Goal: Information Seeking & Learning: Learn about a topic

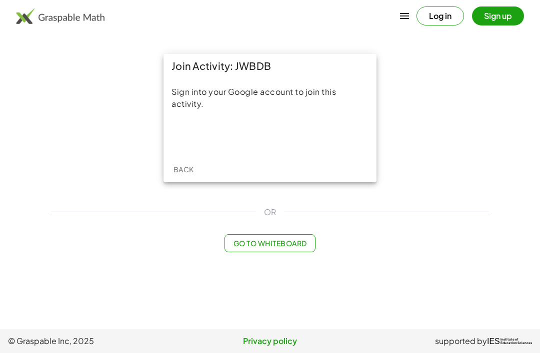
click at [287, 134] on div "Sign in with Google. Opens in new tab" at bounding box center [270, 136] width 92 height 22
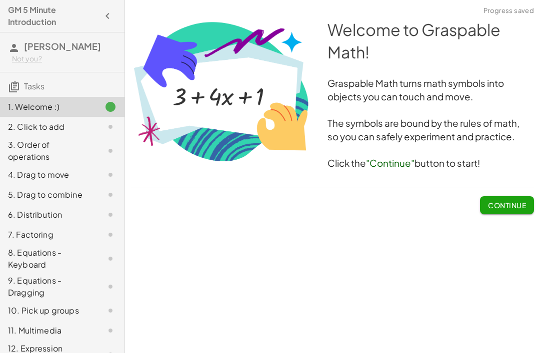
click at [508, 202] on span "Continue" at bounding box center [507, 205] width 38 height 9
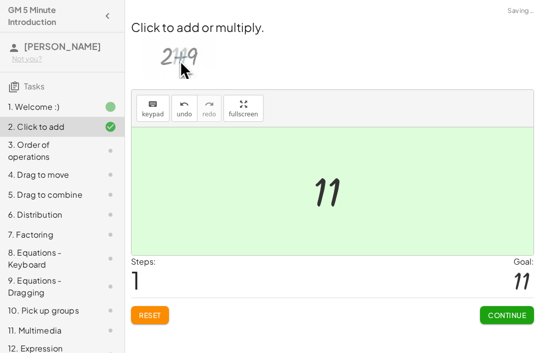
click at [513, 313] on span "Continue" at bounding box center [507, 315] width 38 height 9
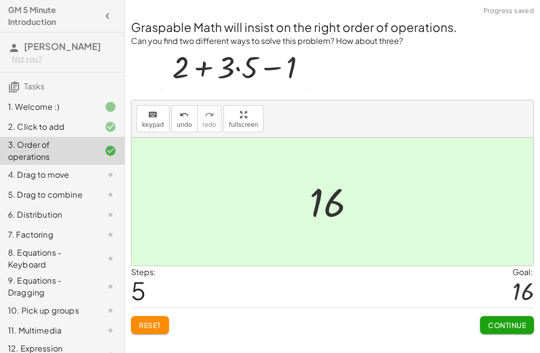
click at [513, 322] on span "Continue" at bounding box center [507, 325] width 38 height 9
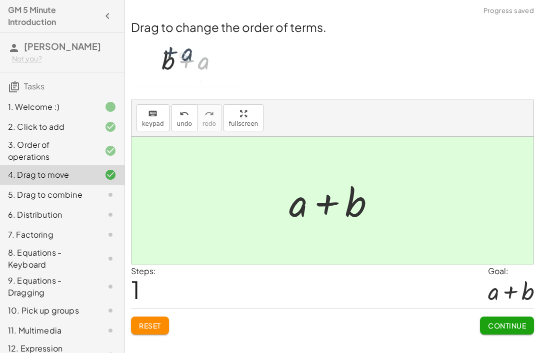
click at [505, 322] on span "Continue" at bounding box center [507, 325] width 38 height 9
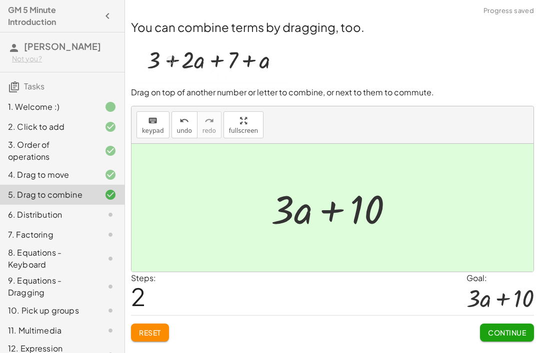
click at [504, 325] on button "Continue" at bounding box center [507, 333] width 54 height 18
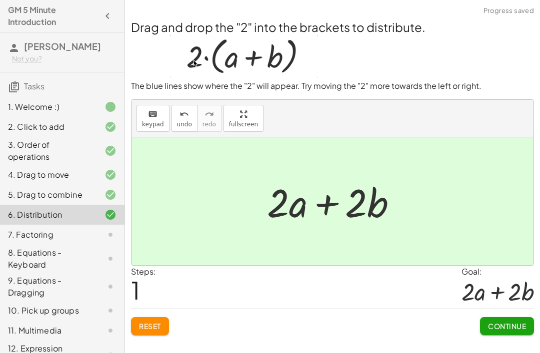
click at [502, 310] on div "Continue" at bounding box center [507, 322] width 54 height 26
click at [491, 324] on span "Continue" at bounding box center [507, 326] width 38 height 9
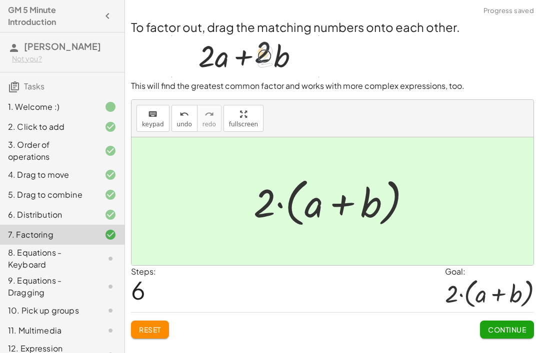
click at [504, 330] on span "Continue" at bounding box center [507, 329] width 38 height 9
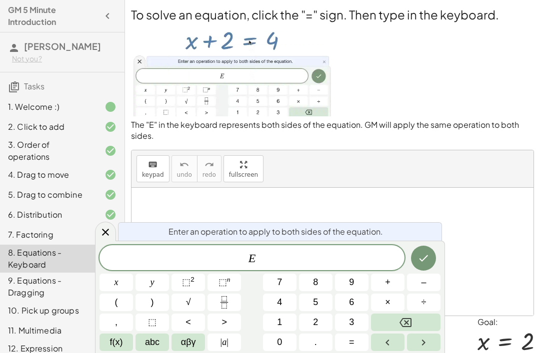
click at [319, 252] on span "E" at bounding box center [251, 259] width 305 height 14
click at [421, 281] on span "–" at bounding box center [423, 282] width 5 height 13
click at [314, 315] on button "2" at bounding box center [315, 322] width 33 height 17
click at [425, 253] on icon "Done" at bounding box center [423, 258] width 12 height 12
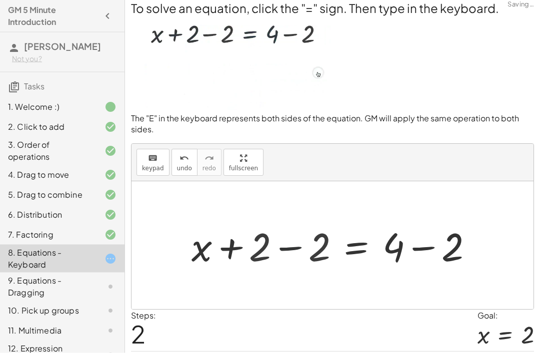
scroll to position [6, 0]
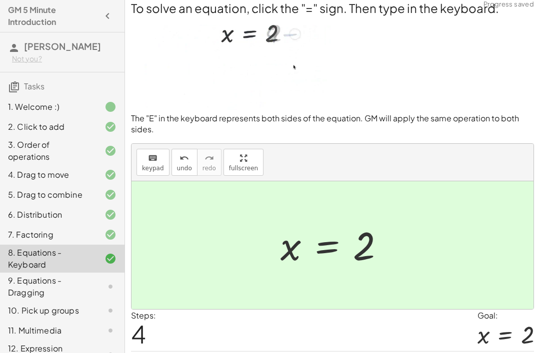
click at [39, 295] on div "9. Equations - Dragging" at bounding box center [48, 287] width 80 height 24
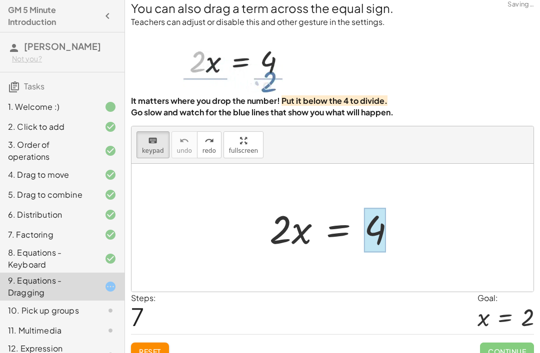
click at [369, 252] on div at bounding box center [375, 230] width 22 height 44
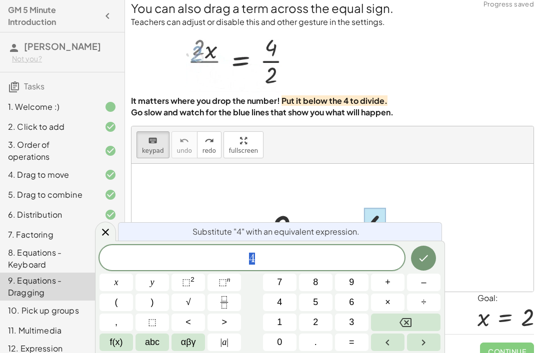
click at [293, 250] on div "4" at bounding box center [251, 257] width 305 height 25
click at [228, 303] on icon "Fraction" at bounding box center [224, 302] width 12 height 12
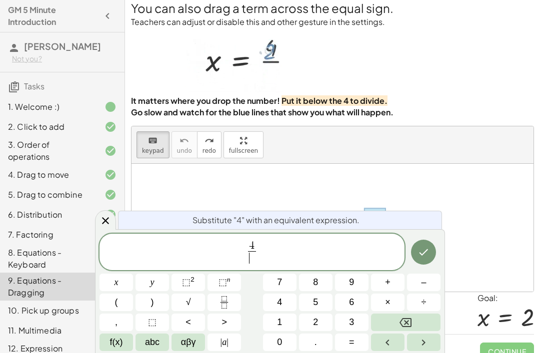
click at [323, 311] on button "5" at bounding box center [315, 302] width 33 height 17
click at [408, 311] on button "÷" at bounding box center [423, 302] width 33 height 17
click at [407, 317] on icon "Backspace" at bounding box center [405, 323] width 12 height 12
click at [319, 318] on button "2" at bounding box center [315, 322] width 33 height 17
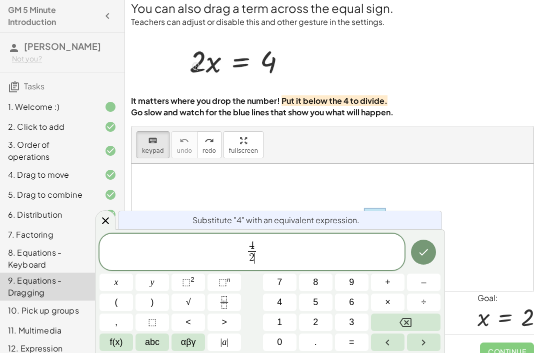
click at [418, 246] on button "Done" at bounding box center [423, 252] width 25 height 25
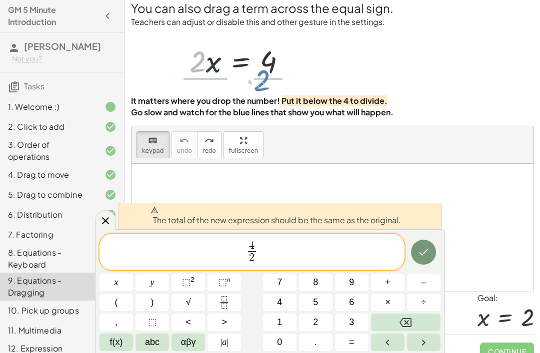
click at [422, 249] on icon "Done" at bounding box center [423, 252] width 12 height 12
click at [449, 164] on div "keyboard keypad undo undo redo redo fullscreen" at bounding box center [332, 144] width 402 height 37
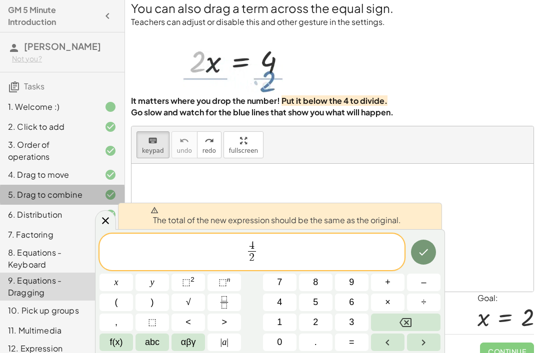
click at [113, 201] on icon at bounding box center [110, 195] width 12 height 12
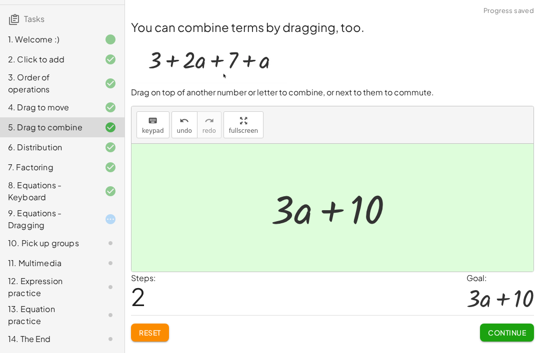
scroll to position [79, 0]
click at [98, 214] on div at bounding box center [102, 219] width 28 height 12
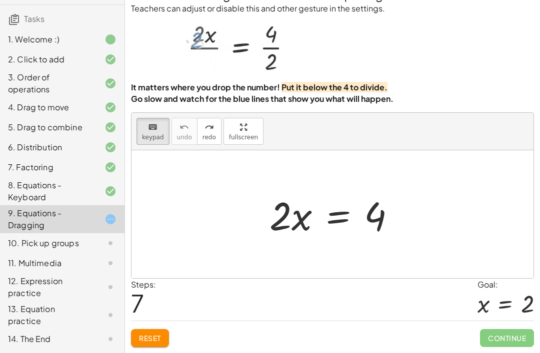
scroll to position [29, 0]
click at [279, 221] on div at bounding box center [336, 214] width 144 height 51
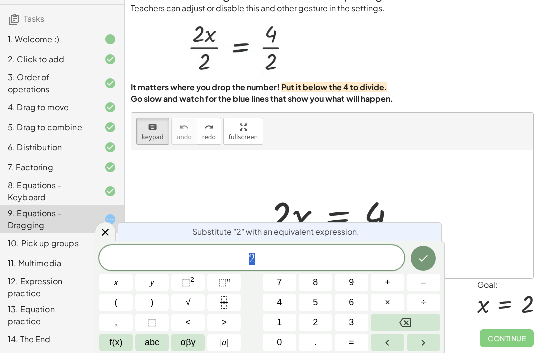
click at [317, 149] on div "keyboard keypad undo undo redo redo fullscreen" at bounding box center [332, 131] width 402 height 37
click at [110, 226] on div at bounding box center [105, 231] width 21 height 19
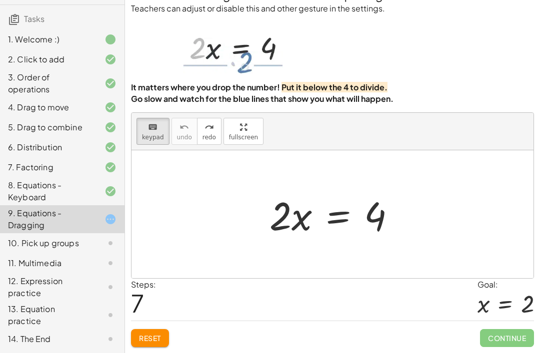
click at [310, 105] on p "Go slow and watch for the blue lines that show you what will happen." at bounding box center [332, 98] width 403 height 11
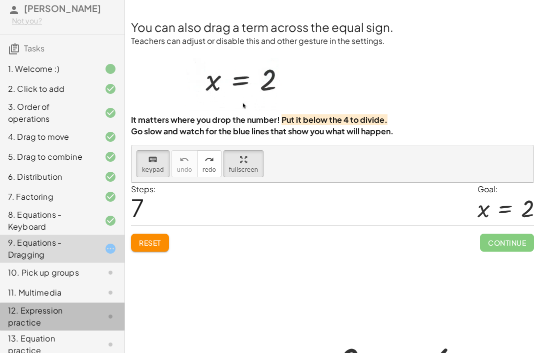
click at [68, 278] on div "10. Pick up groups" at bounding box center [62, 273] width 124 height 20
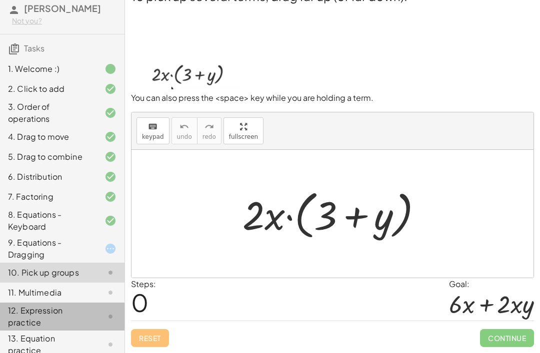
scroll to position [32, 0]
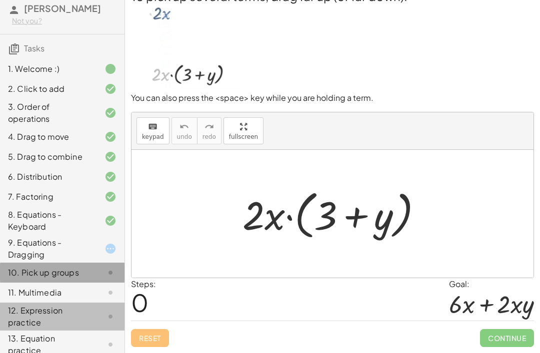
click at [87, 279] on div "10. Pick up groups" at bounding box center [48, 273] width 80 height 12
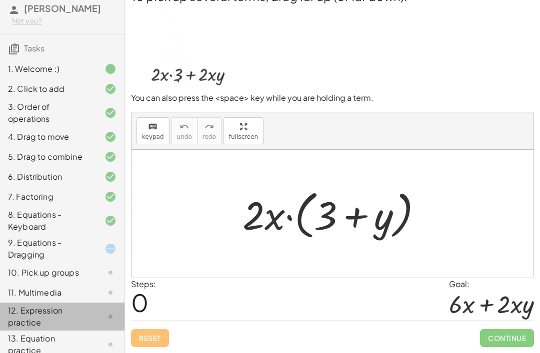
click at [69, 299] on div "11. Multimedia" at bounding box center [48, 293] width 80 height 12
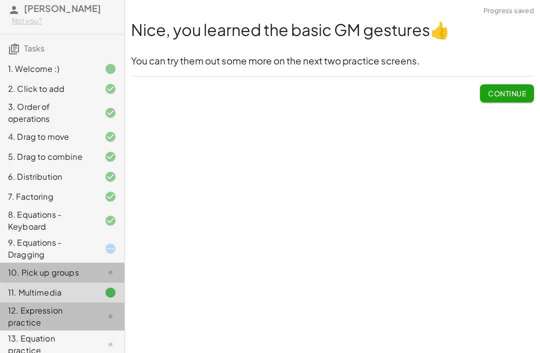
click at [70, 279] on div "10. Pick up groups" at bounding box center [48, 273] width 80 height 12
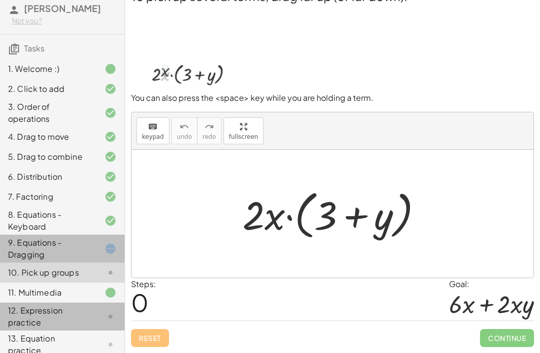
click at [86, 253] on div "9. Equations - Dragging" at bounding box center [48, 249] width 80 height 24
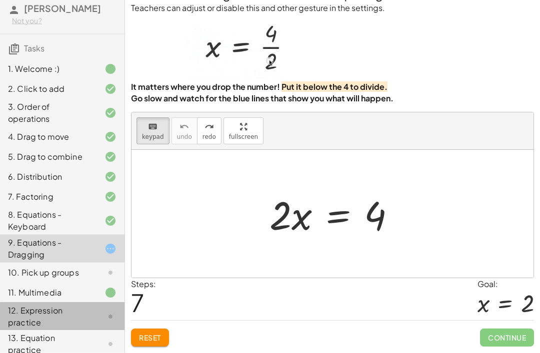
scroll to position [15, 0]
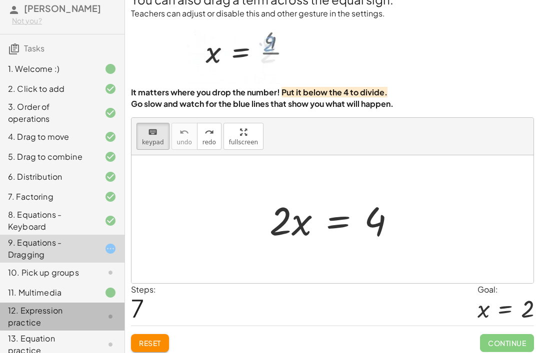
click at [277, 242] on div at bounding box center [336, 219] width 144 height 51
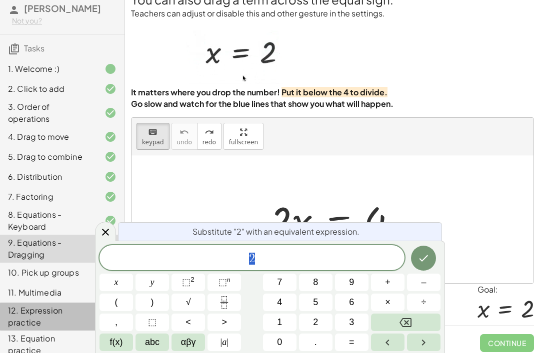
scroll to position [32, 0]
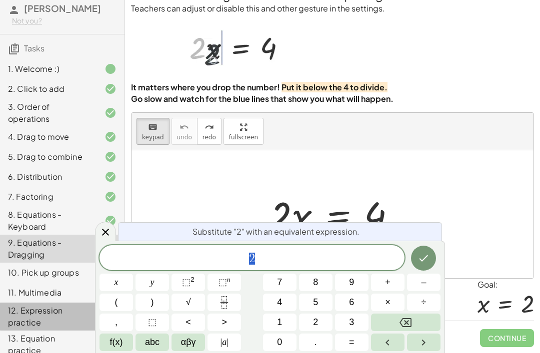
click at [422, 261] on icon "Done" at bounding box center [423, 258] width 9 height 6
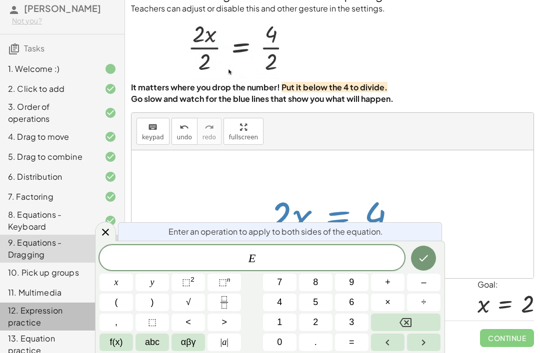
click at [302, 258] on span "E" at bounding box center [251, 259] width 305 height 14
click at [425, 255] on icon "Done" at bounding box center [423, 258] width 12 height 12
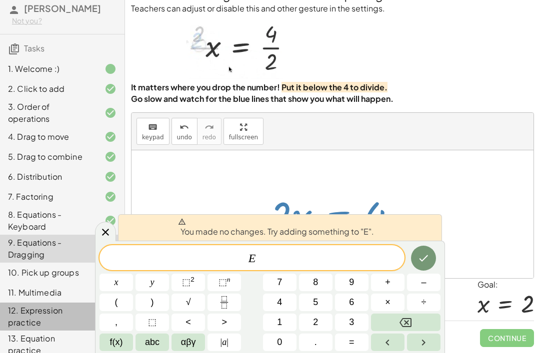
click at [406, 324] on icon "Backspace" at bounding box center [405, 323] width 12 height 12
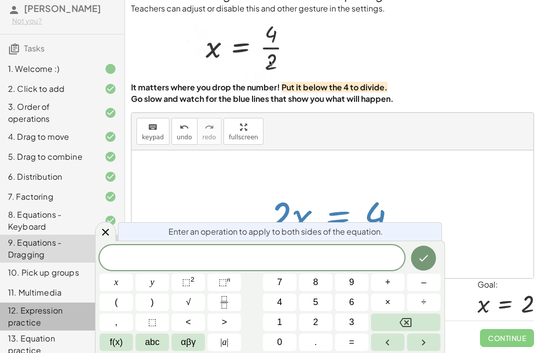
click at [419, 256] on icon "Done" at bounding box center [423, 258] width 12 height 12
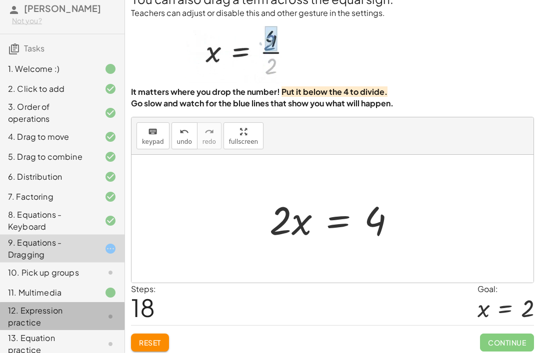
scroll to position [20, 0]
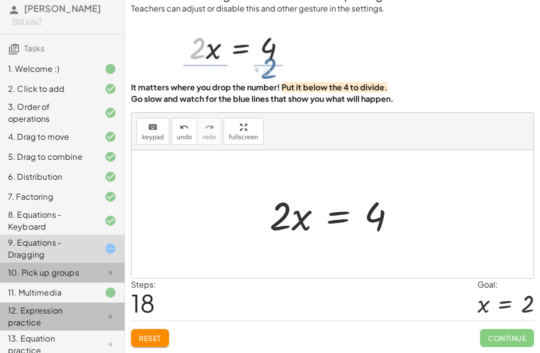
click at [55, 279] on div "10. Pick up groups" at bounding box center [48, 273] width 80 height 12
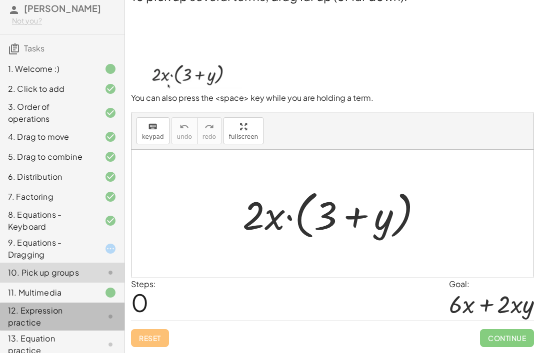
scroll to position [32, 0]
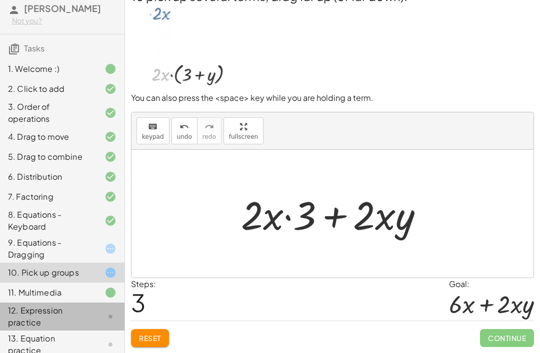
click at [507, 349] on div "To pick up several terms, drag far up (or far down). You can also press the <sp…" at bounding box center [332, 168] width 415 height 372
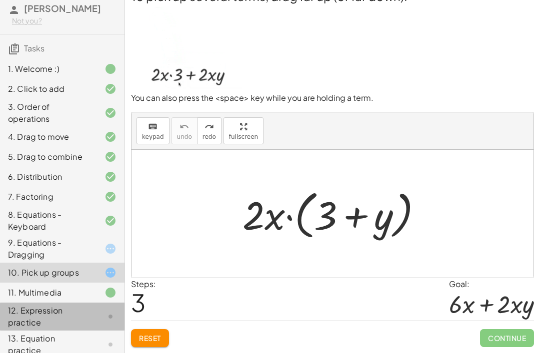
click at [105, 248] on div "9. Equations - Dragging" at bounding box center [62, 249] width 124 height 28
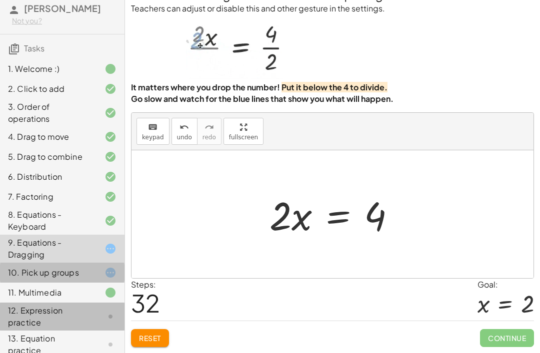
click at [64, 279] on div "10. Pick up groups" at bounding box center [48, 273] width 80 height 12
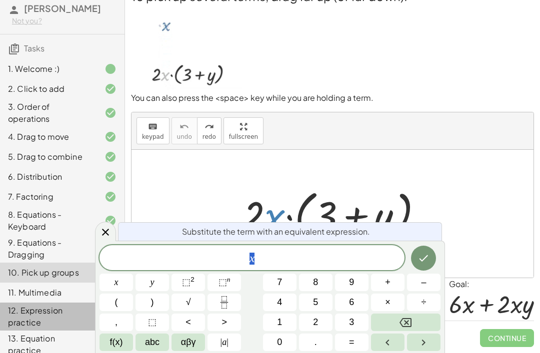
click at [244, 252] on span "x" at bounding box center [251, 259] width 305 height 14
click at [310, 317] on button "2" at bounding box center [315, 322] width 33 height 17
click at [419, 258] on icon "Done" at bounding box center [423, 258] width 12 height 12
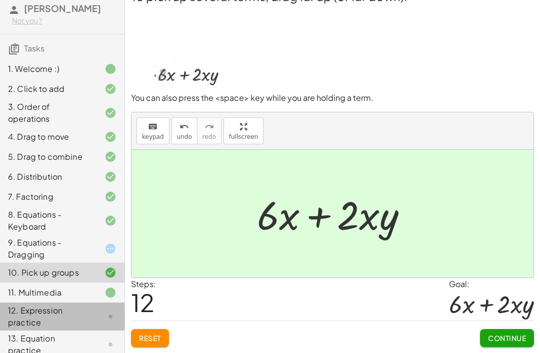
click at [81, 261] on div "9. Equations - Dragging" at bounding box center [48, 249] width 80 height 24
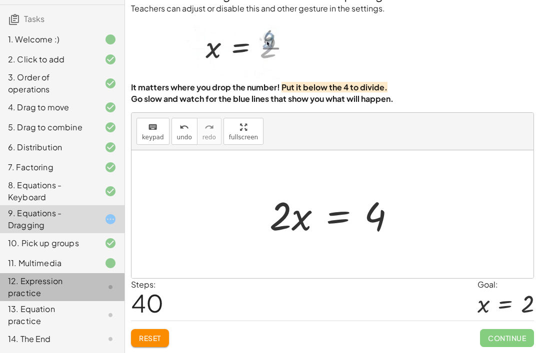
scroll to position [79, 0]
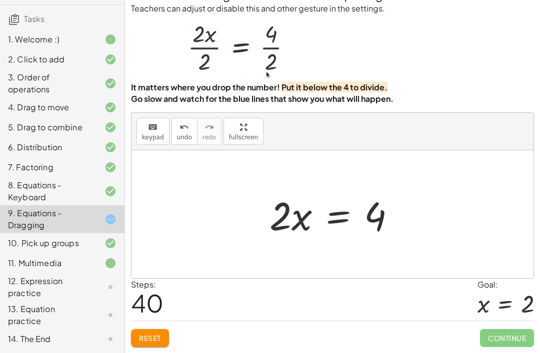
click at [77, 293] on div "12. Expression practice" at bounding box center [48, 287] width 80 height 24
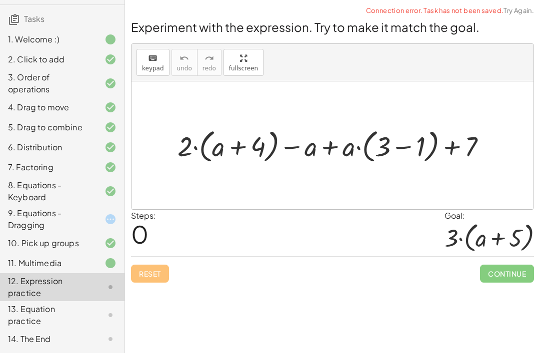
scroll to position [0, 0]
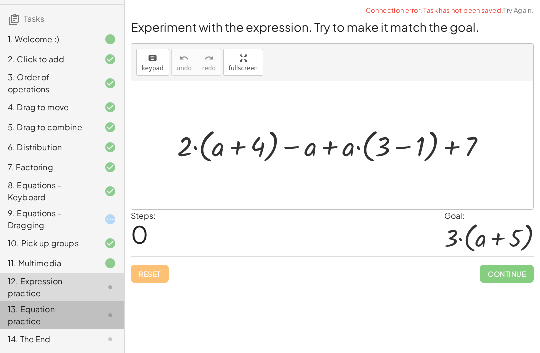
click at [105, 312] on icon at bounding box center [110, 315] width 12 height 12
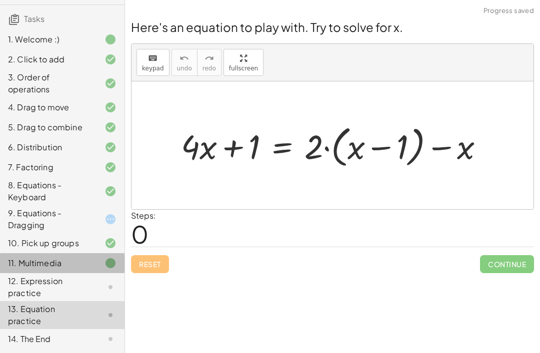
click at [99, 269] on div at bounding box center [102, 263] width 28 height 12
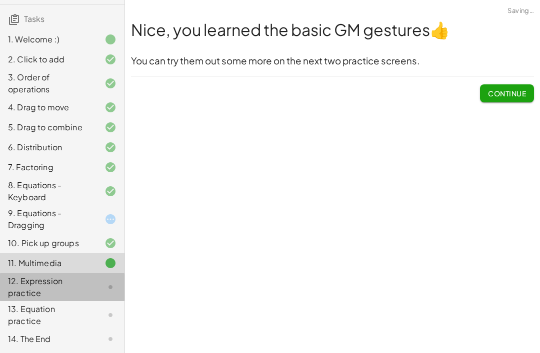
click at [104, 288] on icon at bounding box center [110, 287] width 12 height 12
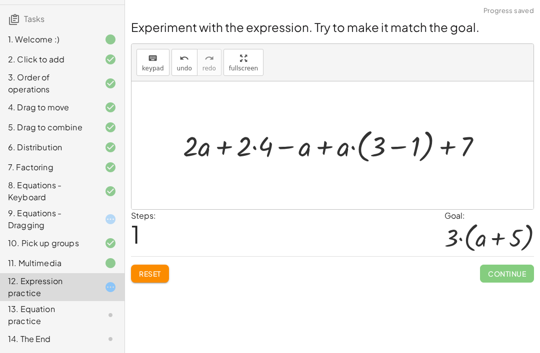
click at [137, 270] on button "Reset" at bounding box center [150, 274] width 38 height 18
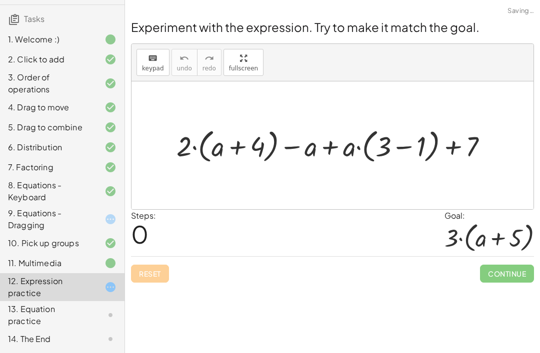
click at [137, 270] on div "Reset Continue" at bounding box center [332, 269] width 403 height 26
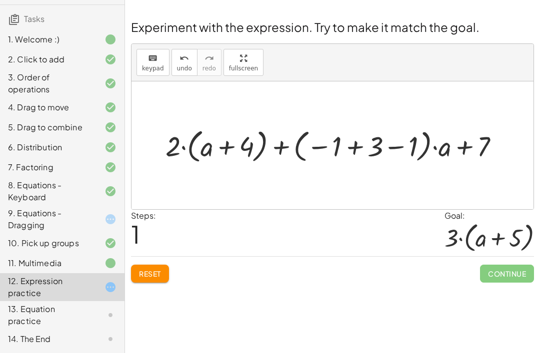
click at [87, 140] on div "6. Distribution" at bounding box center [62, 147] width 124 height 20
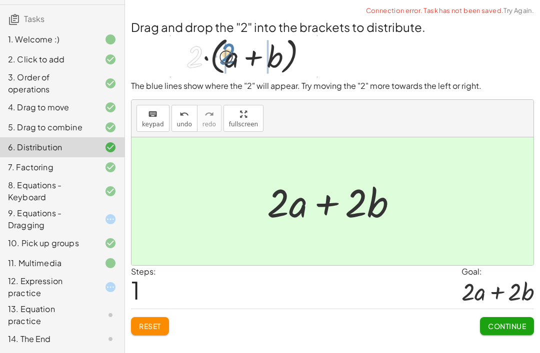
click at [115, 216] on icon at bounding box center [110, 219] width 12 height 12
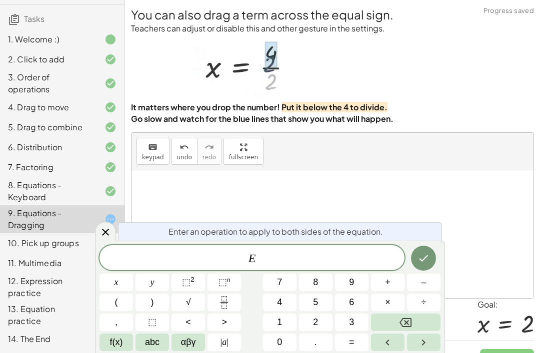
click at [340, 247] on div "E" at bounding box center [251, 257] width 305 height 25
click at [341, 260] on span "E" at bounding box center [251, 259] width 305 height 14
click at [410, 315] on button "Backspace" at bounding box center [405, 322] width 69 height 17
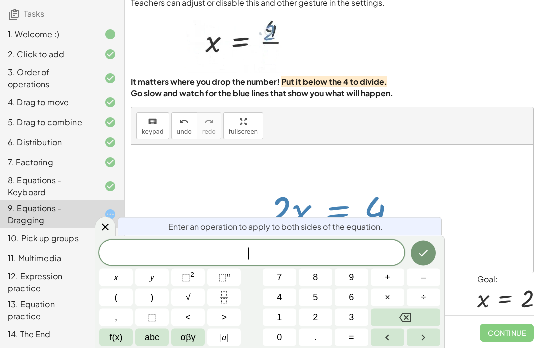
scroll to position [32, 0]
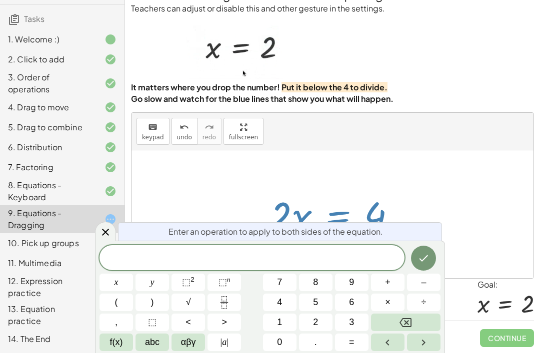
click at [320, 319] on button "2" at bounding box center [315, 322] width 33 height 17
click at [418, 249] on button "Done" at bounding box center [423, 258] width 25 height 25
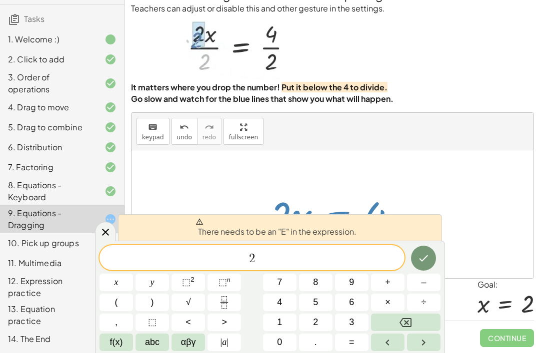
click at [415, 249] on button "Done" at bounding box center [423, 258] width 25 height 25
click at [403, 309] on button "×" at bounding box center [387, 302] width 33 height 17
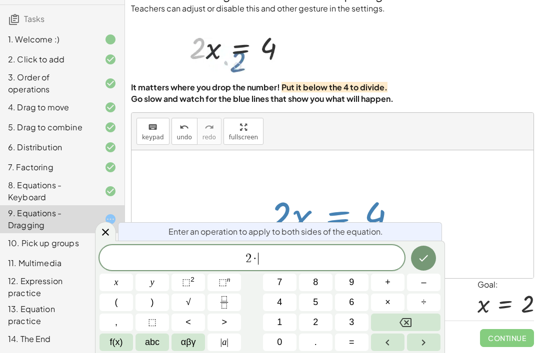
click at [336, 295] on button "6" at bounding box center [351, 302] width 33 height 17
click at [423, 243] on div "Enter an operation to apply to both sides of the equation. 2 · 6 ​ x y ⬚ 2 ⬚ n …" at bounding box center [270, 297] width 350 height 112
click at [424, 254] on icon "Done" at bounding box center [423, 258] width 12 height 12
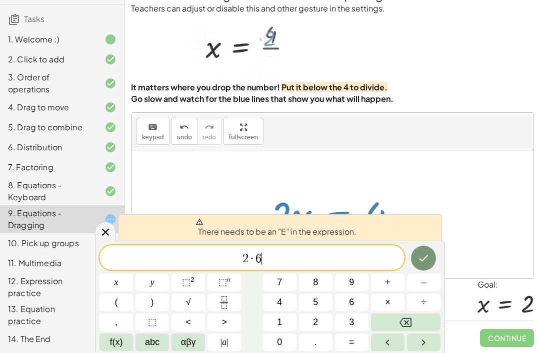
click at [409, 321] on icon "Backspace" at bounding box center [405, 323] width 12 height 12
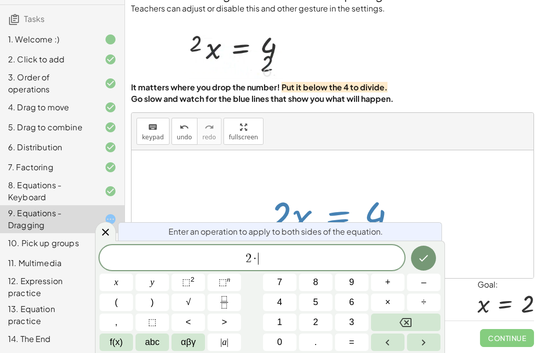
click at [409, 321] on icon "Backspace" at bounding box center [405, 323] width 12 height 12
click at [407, 318] on icon "Backspace" at bounding box center [405, 322] width 12 height 9
click at [407, 318] on icon "Backspace" at bounding box center [405, 323] width 12 height 12
click at [99, 227] on div at bounding box center [105, 231] width 21 height 19
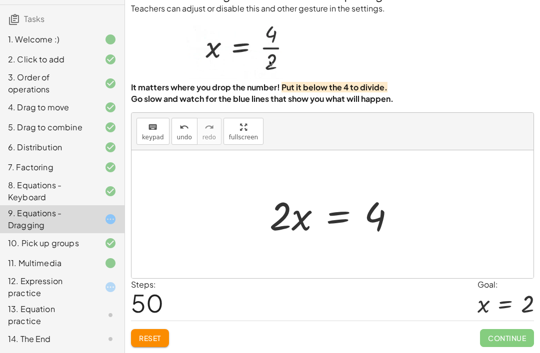
click at [263, 297] on div "Steps: 50 Goal: x = 2" at bounding box center [332, 299] width 403 height 41
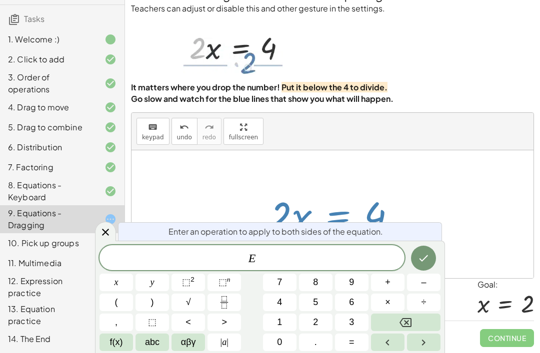
click at [355, 255] on span "E" at bounding box center [251, 259] width 305 height 14
click at [317, 283] on span "8" at bounding box center [315, 282] width 5 height 13
click at [410, 316] on button "Backspace" at bounding box center [405, 322] width 69 height 17
click at [327, 315] on button "2" at bounding box center [315, 322] width 33 height 17
click at [421, 251] on button "Done" at bounding box center [423, 258] width 25 height 25
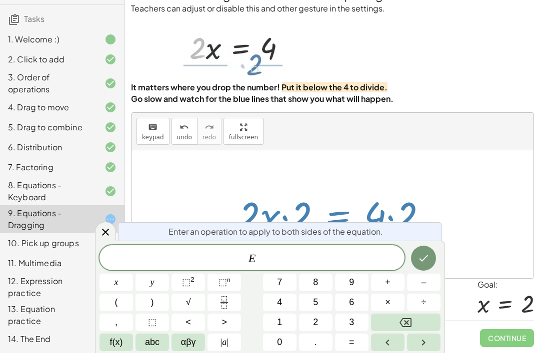
click at [331, 257] on span "E" at bounding box center [251, 259] width 305 height 14
click at [318, 297] on button "5" at bounding box center [315, 302] width 33 height 17
click at [411, 244] on div "Enter an operation to apply to both sides of the equation. E 5 ​ x y ⬚ 2 ⬚ n 7 …" at bounding box center [270, 297] width 350 height 112
click at [422, 255] on icon "Done" at bounding box center [423, 258] width 12 height 12
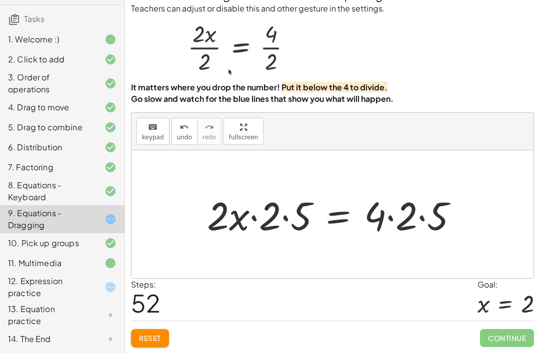
click at [164, 342] on button "Reset" at bounding box center [150, 338] width 38 height 18
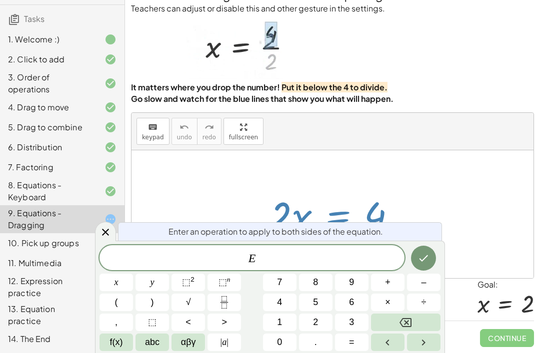
click at [282, 258] on span "E" at bounding box center [251, 259] width 305 height 14
click at [236, 298] on button "Fraction" at bounding box center [223, 302] width 33 height 17
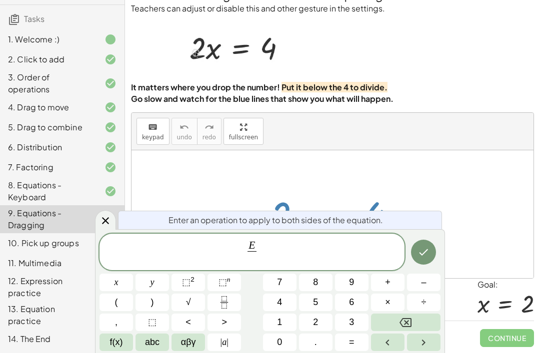
click at [422, 248] on icon "Done" at bounding box center [423, 252] width 12 height 12
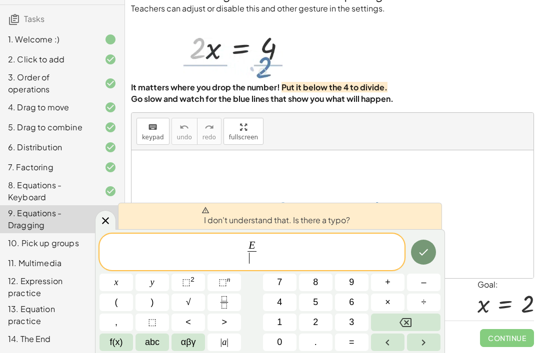
click at [322, 323] on button "2" at bounding box center [315, 322] width 33 height 17
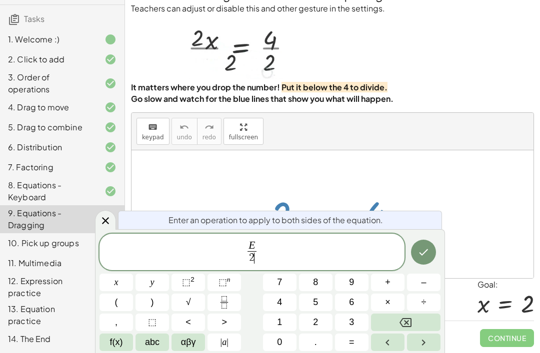
click at [415, 258] on button "Done" at bounding box center [423, 252] width 25 height 25
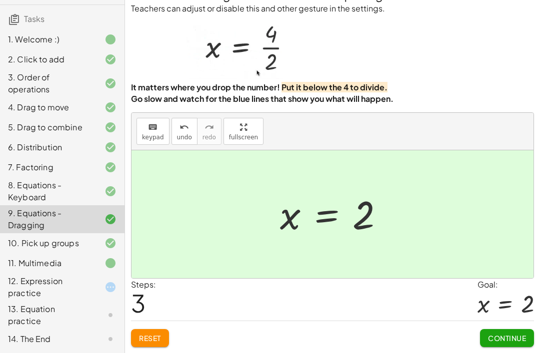
click at [499, 336] on span "Continue" at bounding box center [507, 338] width 38 height 9
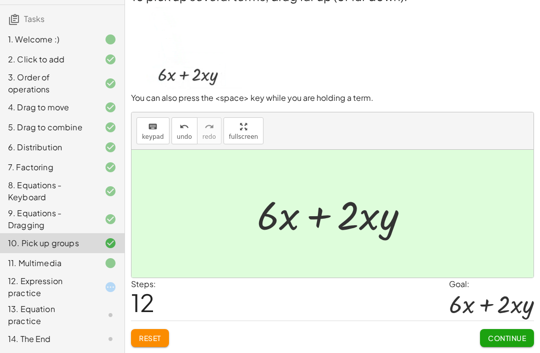
click at [493, 344] on button "Continue" at bounding box center [507, 338] width 54 height 18
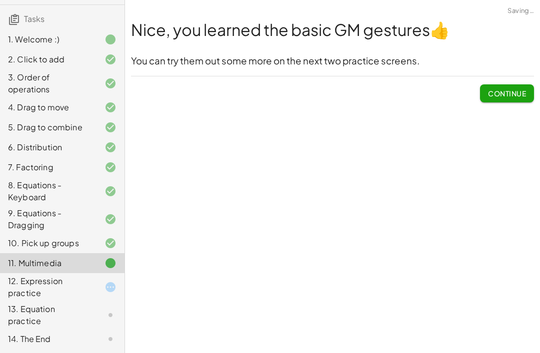
click at [502, 84] on button "Continue" at bounding box center [507, 93] width 54 height 18
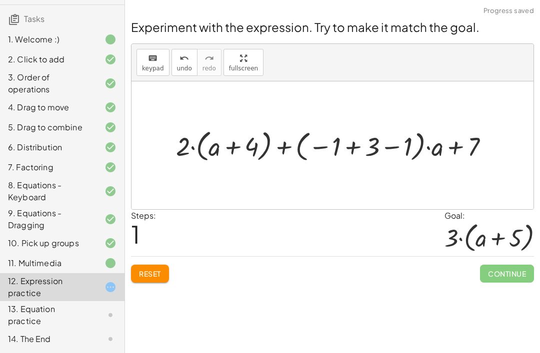
scroll to position [79, 0]
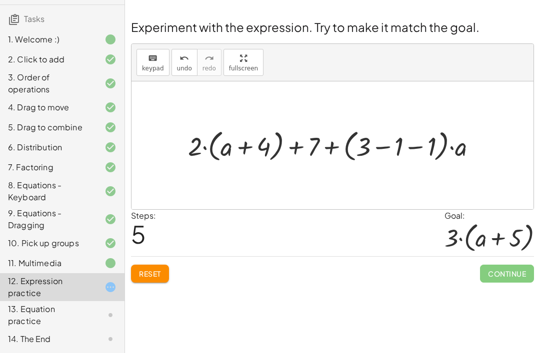
click at [163, 266] on button "Reset" at bounding box center [150, 274] width 38 height 18
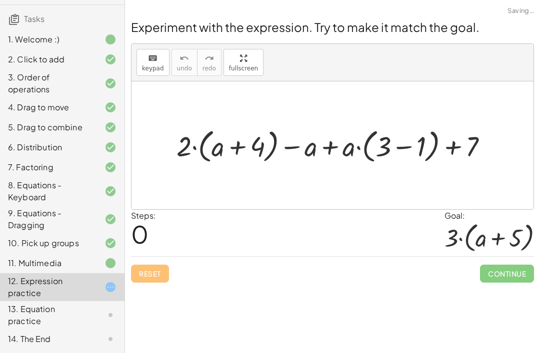
click at [162, 267] on div "Reset Continue" at bounding box center [332, 269] width 403 height 26
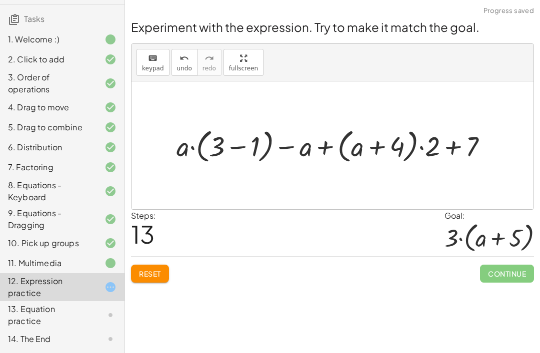
click at [494, 269] on span "Continue" at bounding box center [507, 274] width 54 height 18
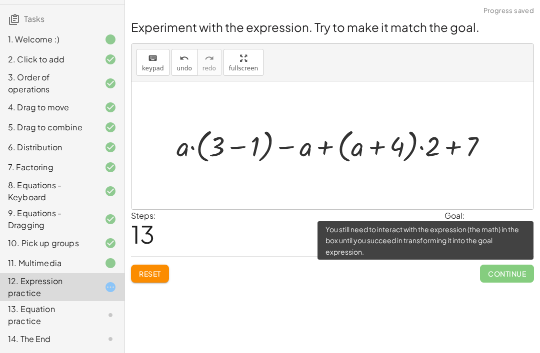
click at [381, 296] on div "Welcome to Graspable Math! Graspable Math turns math symbols into objects you c…" at bounding box center [332, 176] width 415 height 353
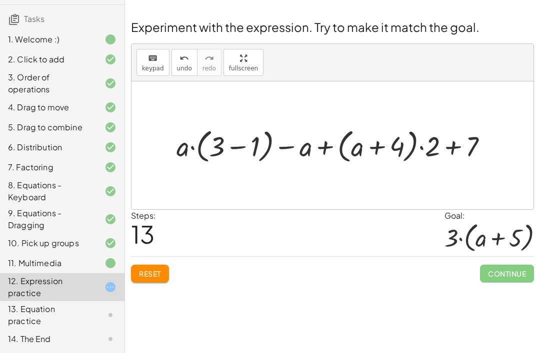
click at [136, 276] on button "Reset" at bounding box center [150, 274] width 38 height 18
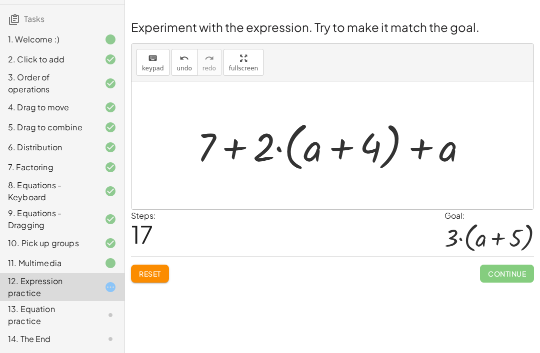
click at [145, 276] on span "Reset" at bounding box center [150, 273] width 22 height 9
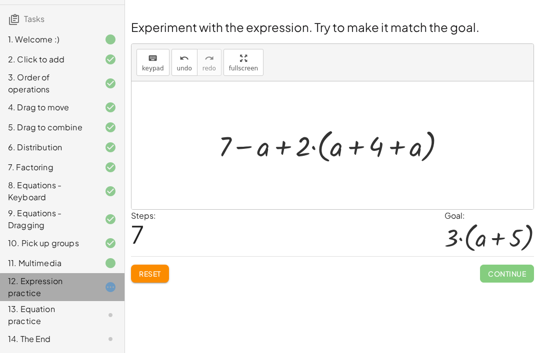
click at [158, 274] on span "Reset" at bounding box center [150, 273] width 22 height 9
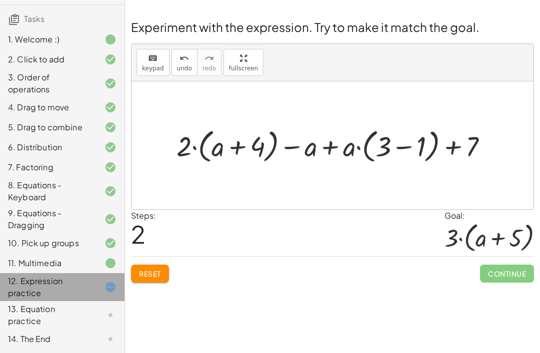
click at [152, 280] on button "Reset" at bounding box center [150, 274] width 38 height 18
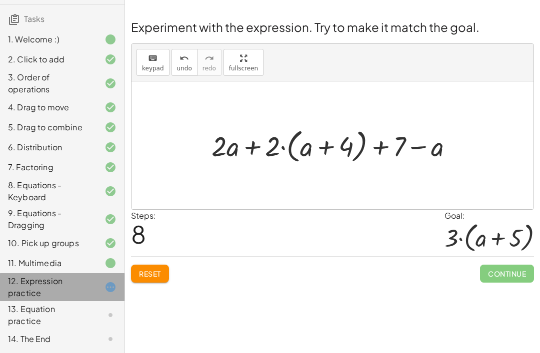
click at [96, 310] on div at bounding box center [102, 315] width 28 height 12
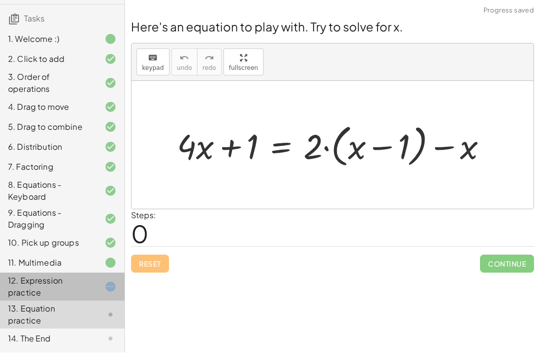
scroll to position [29, 0]
click at [74, 317] on div "13. Equation practice" at bounding box center [48, 315] width 80 height 24
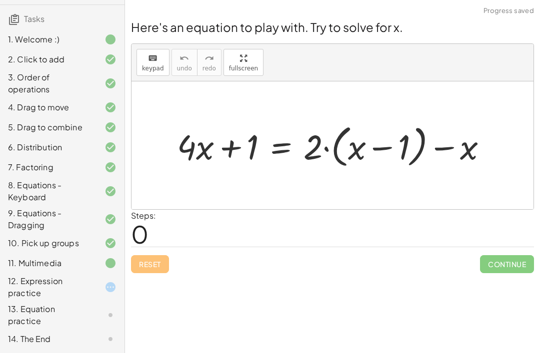
click at [74, 299] on div "12. Expression practice" at bounding box center [48, 287] width 80 height 24
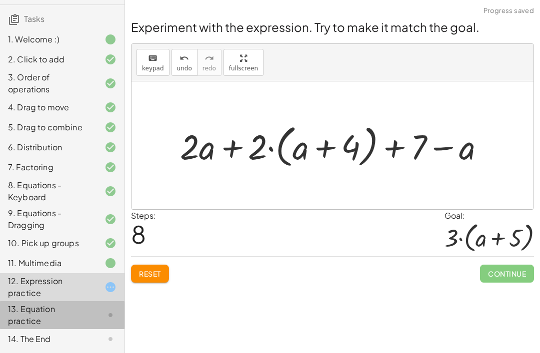
click at [99, 308] on div "13. Equation practice" at bounding box center [62, 315] width 124 height 28
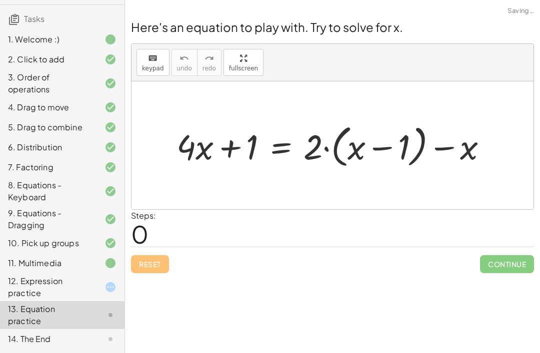
scroll to position [0, 0]
click at [88, 285] on div at bounding box center [102, 287] width 28 height 12
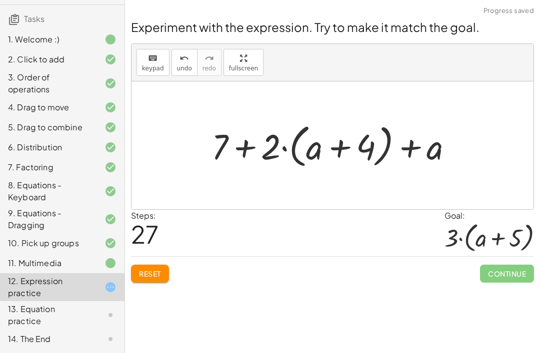
click at [161, 282] on button "Reset" at bounding box center [150, 274] width 38 height 18
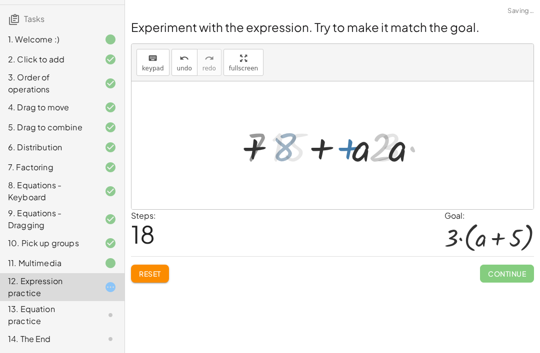
click at [265, 174] on div at bounding box center [332, 145] width 402 height 128
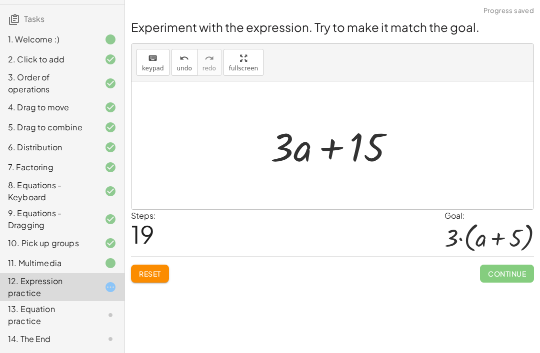
click at [158, 274] on span "Reset" at bounding box center [150, 273] width 22 height 9
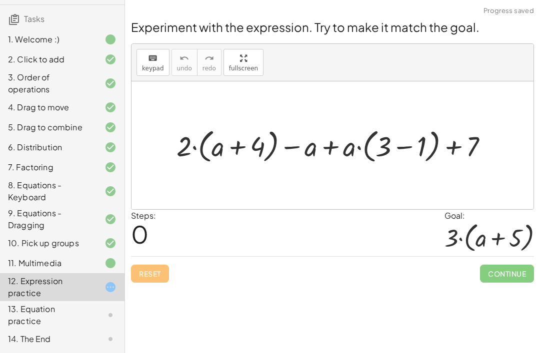
click at [319, 164] on div at bounding box center [335, 145] width 329 height 41
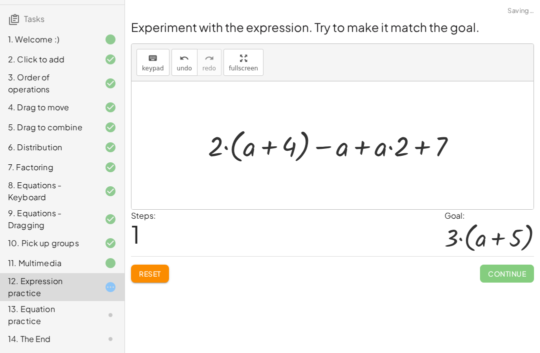
click at [180, 270] on div "Reset Continue" at bounding box center [332, 269] width 403 height 26
click at [161, 276] on span "Reset" at bounding box center [150, 273] width 22 height 9
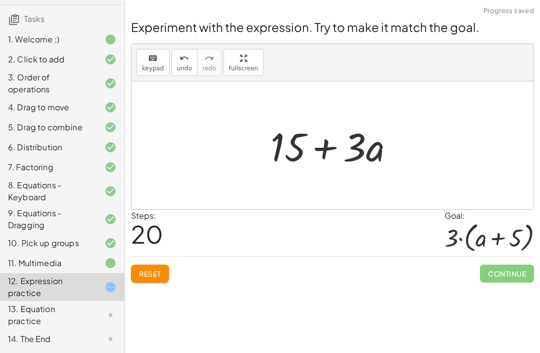
click at [151, 270] on span "Reset" at bounding box center [150, 273] width 22 height 9
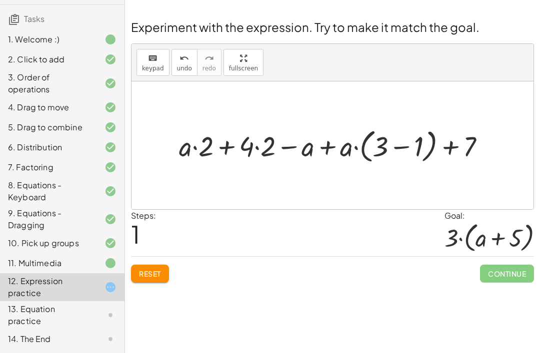
click at [165, 270] on button "Reset" at bounding box center [150, 274] width 38 height 18
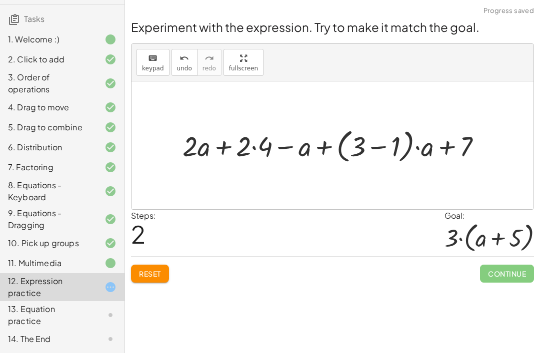
click at [158, 267] on button "Reset" at bounding box center [150, 274] width 38 height 18
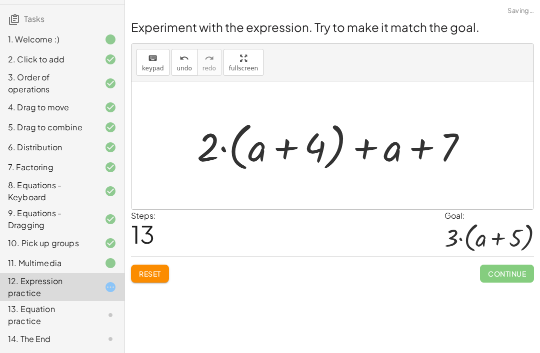
click at [153, 279] on button "Reset" at bounding box center [150, 274] width 38 height 18
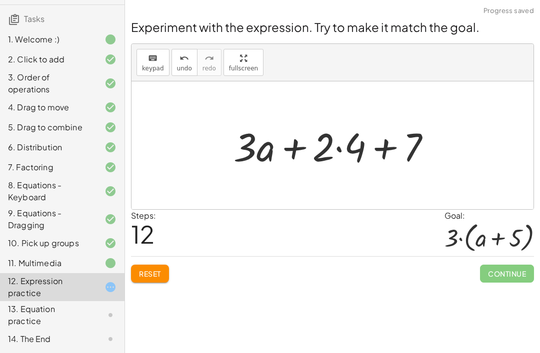
click at [146, 276] on span "Reset" at bounding box center [150, 273] width 22 height 9
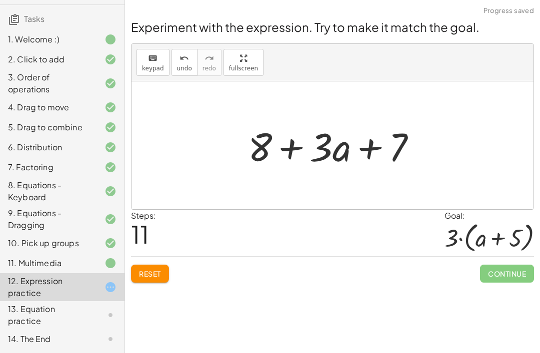
click at [157, 269] on span "Reset" at bounding box center [150, 273] width 22 height 9
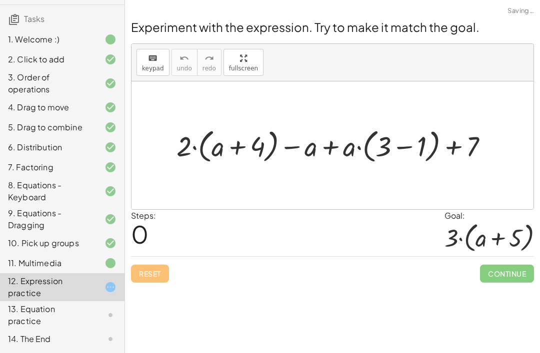
click at [172, 252] on div "Steps: 0 Goal: · 3 · ( + a + 5 )" at bounding box center [332, 233] width 403 height 46
click at [311, 164] on div at bounding box center [335, 145] width 329 height 41
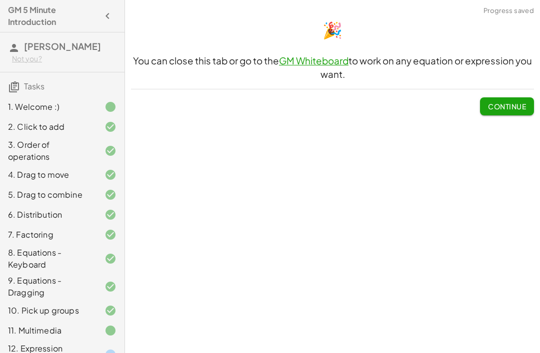
scroll to position [79, 0]
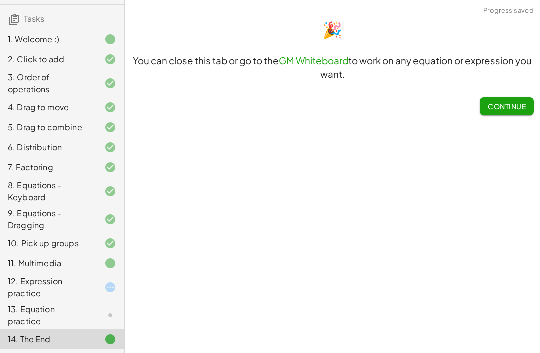
click at [97, 293] on div at bounding box center [102, 287] width 28 height 12
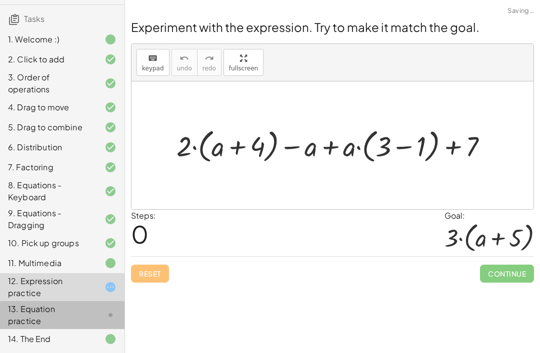
click at [64, 312] on div "13. Equation practice" at bounding box center [48, 315] width 80 height 24
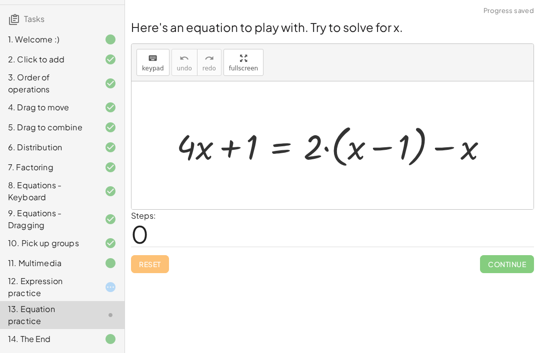
click at [72, 294] on div "12. Expression practice" at bounding box center [48, 287] width 80 height 24
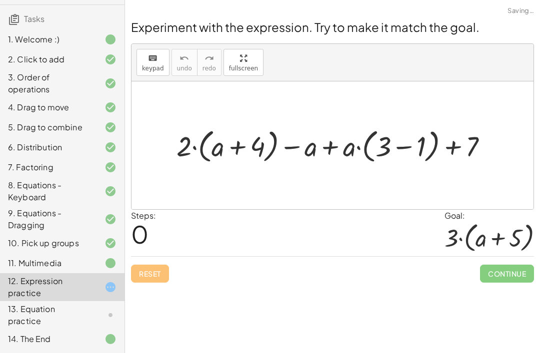
click at [84, 264] on div "11. Multimedia" at bounding box center [48, 263] width 80 height 12
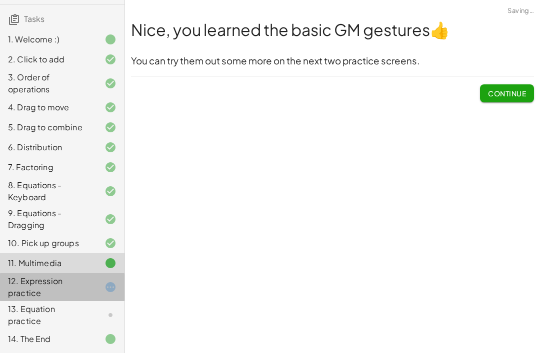
click at [63, 286] on div "12. Expression practice" at bounding box center [48, 287] width 80 height 24
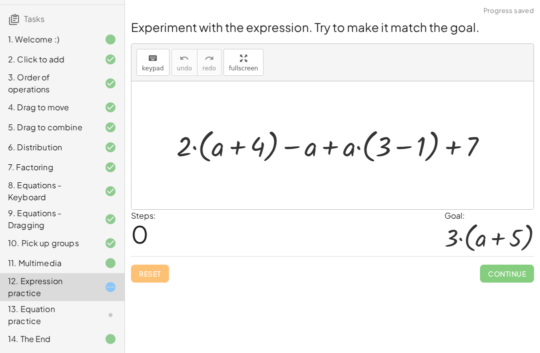
click at [48, 307] on div "13. Equation practice" at bounding box center [48, 315] width 80 height 24
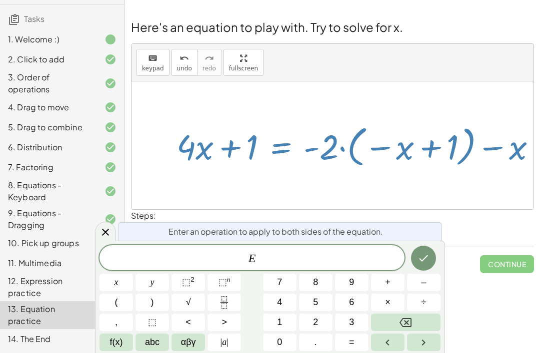
click at [423, 257] on icon "Done" at bounding box center [423, 258] width 12 height 12
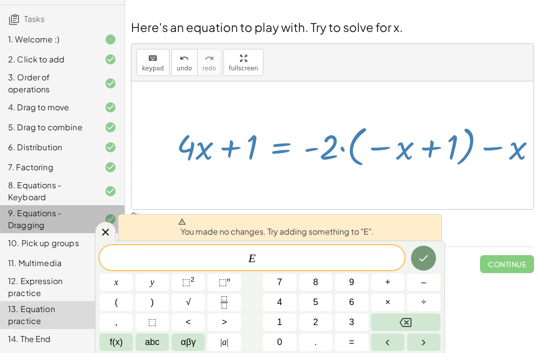
click at [113, 224] on icon at bounding box center [110, 219] width 12 height 12
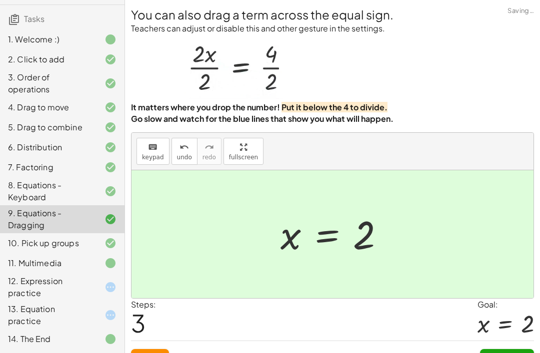
click at [100, 234] on div "10. Pick up groups" at bounding box center [62, 243] width 124 height 20
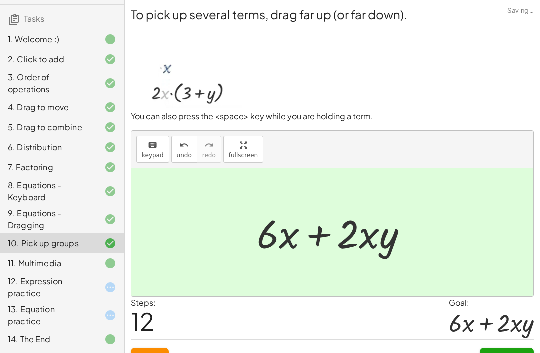
click at [57, 290] on div "12. Expression practice" at bounding box center [48, 287] width 80 height 24
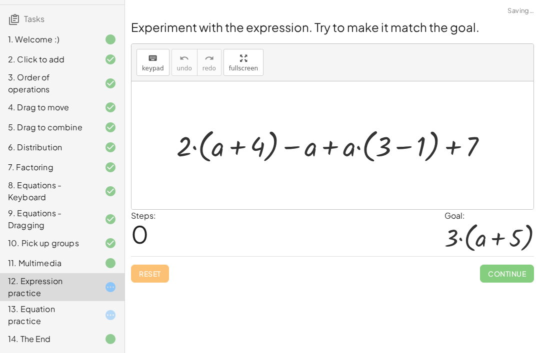
click at [55, 311] on div "13. Equation practice" at bounding box center [48, 315] width 80 height 24
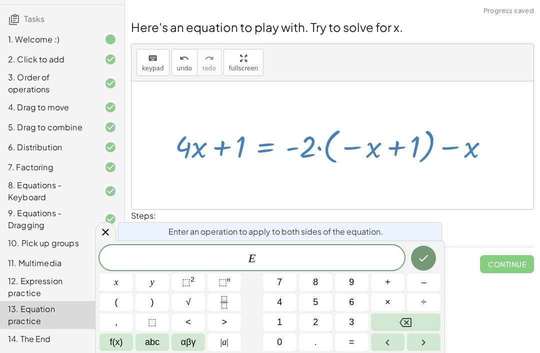
click at [93, 232] on div "9. Equations - Dragging" at bounding box center [62, 219] width 124 height 28
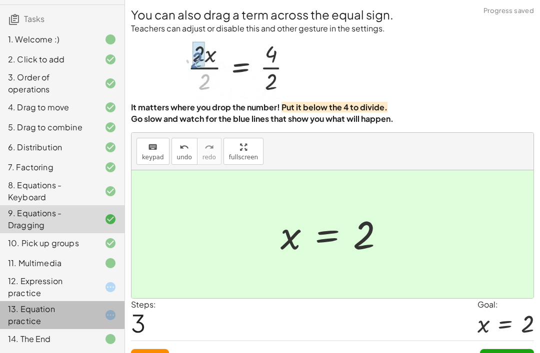
click at [80, 306] on div "13. Equation practice" at bounding box center [48, 315] width 80 height 24
